Goal: Information Seeking & Learning: Learn about a topic

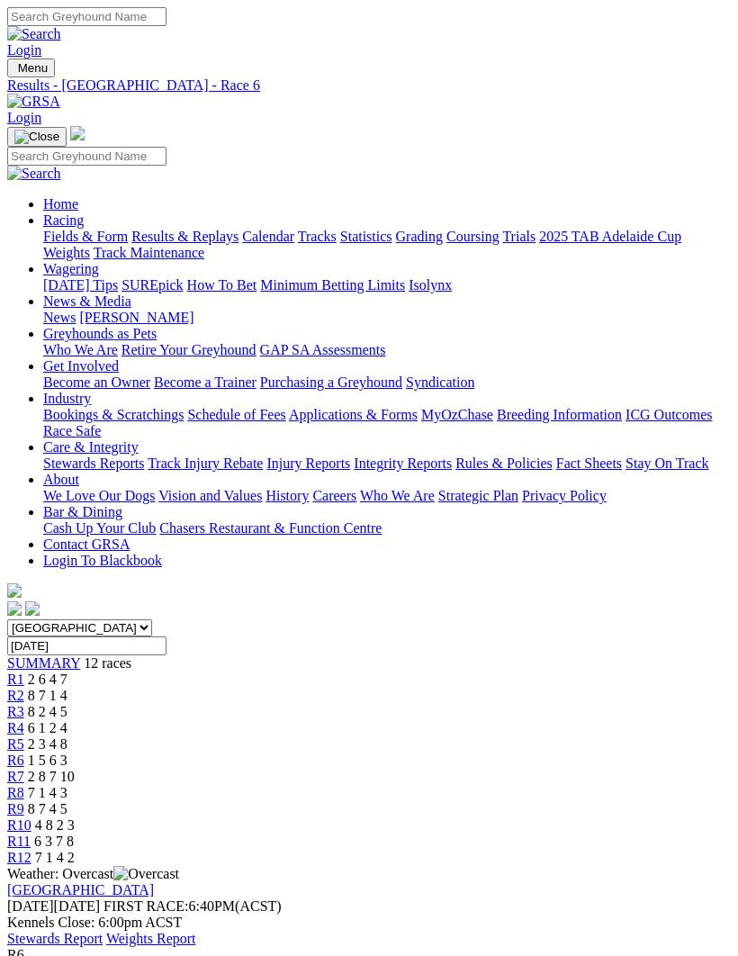
click at [14, 72] on img "Toggle navigation" at bounding box center [14, 72] width 0 height 0
click at [128, 240] on link "Fields & Form" at bounding box center [85, 236] width 85 height 15
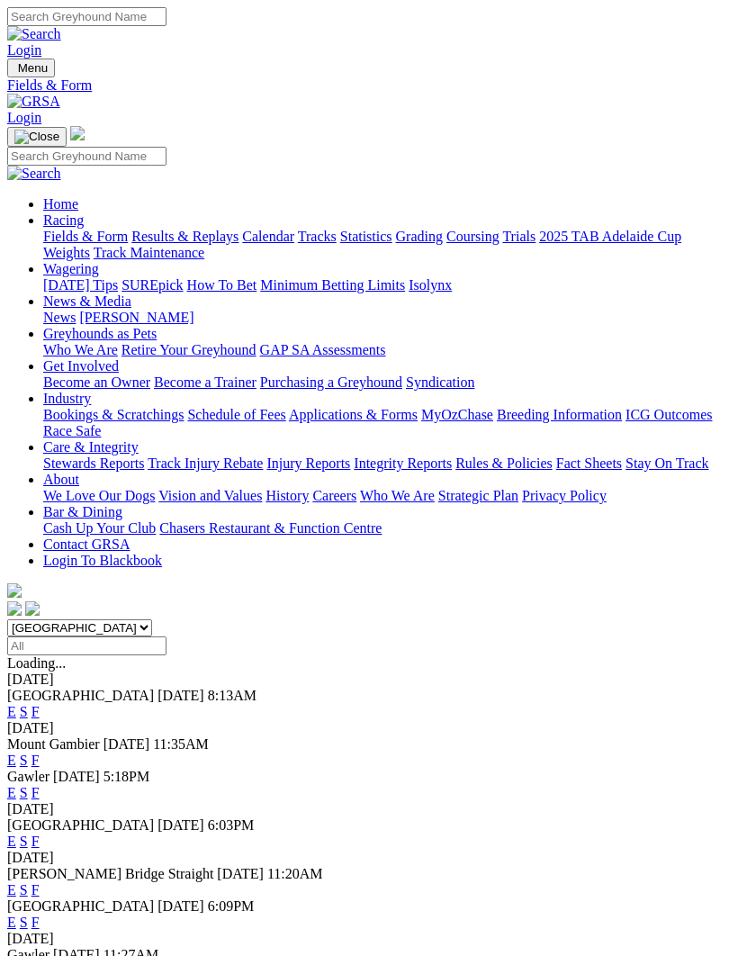
click at [40, 833] on link "F" at bounding box center [36, 840] width 8 height 15
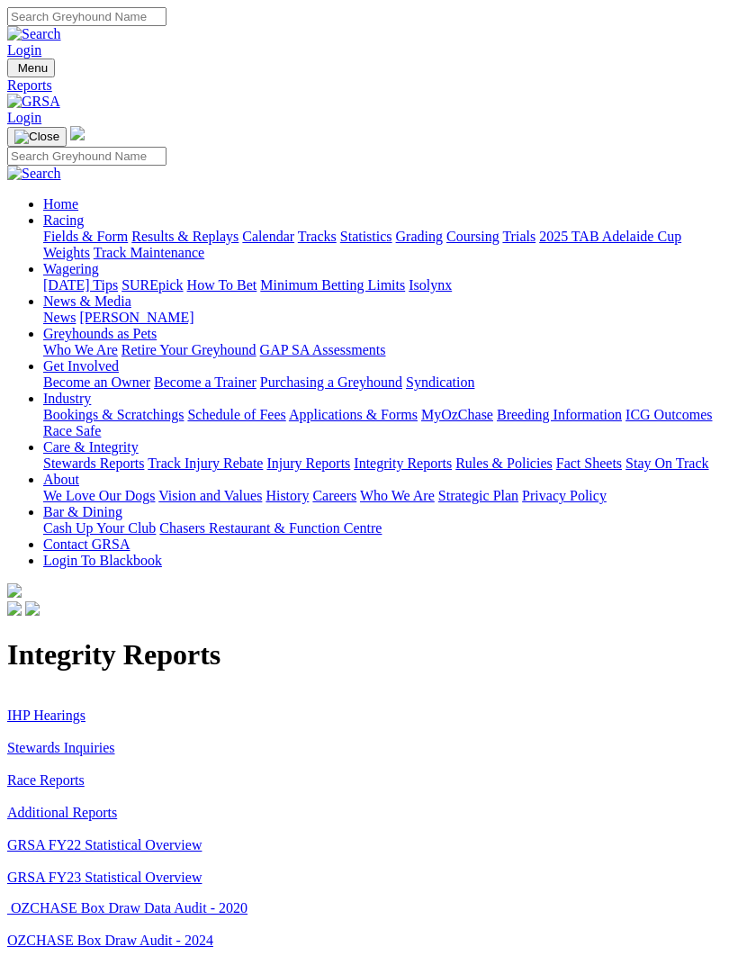
click at [102, 740] on link "Stewards Inquiries" at bounding box center [61, 747] width 108 height 15
click at [66, 707] on link "IHP Hearings" at bounding box center [46, 714] width 78 height 15
